Goal: Find specific page/section: Find specific page/section

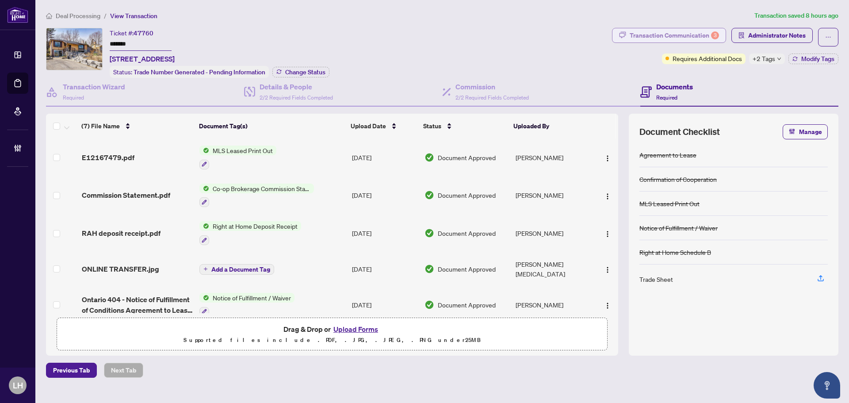
click at [672, 38] on div "Transaction Communication 3" at bounding box center [674, 35] width 89 height 14
